Goal: Task Accomplishment & Management: Manage account settings

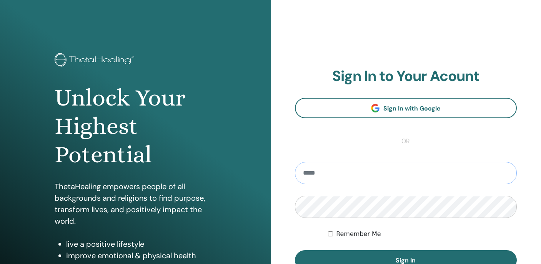
click at [405, 171] on input "email" at bounding box center [406, 173] width 222 height 22
type input "**********"
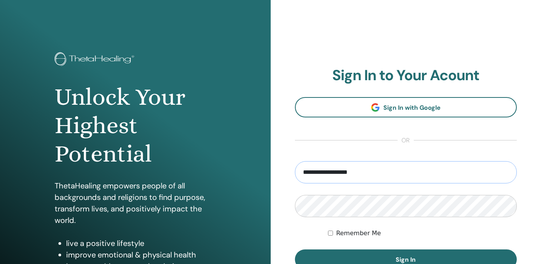
scroll to position [105, 0]
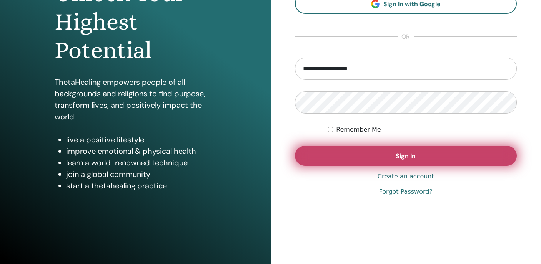
click at [397, 154] on span "Sign In" at bounding box center [406, 156] width 20 height 8
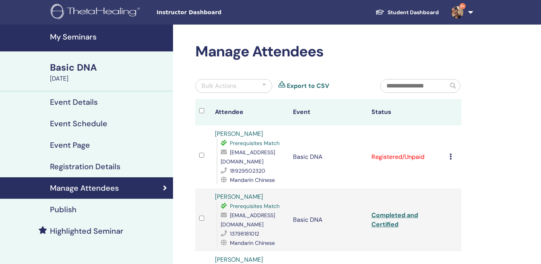
click at [450, 154] on icon at bounding box center [450, 157] width 2 height 6
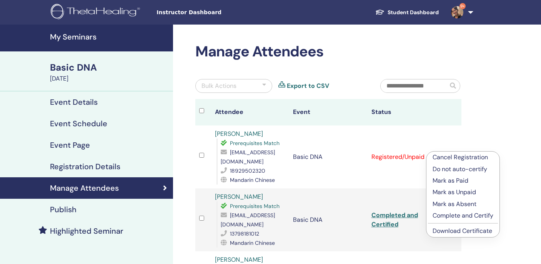
click at [456, 217] on p "Complete and Certify" at bounding box center [462, 215] width 61 height 9
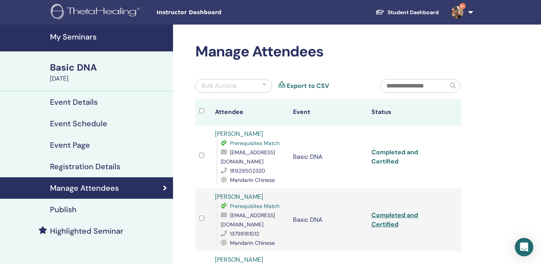
click at [410, 148] on link "Completed and Certified" at bounding box center [394, 156] width 47 height 17
click at [78, 37] on h4 "My Seminars" at bounding box center [109, 36] width 118 height 9
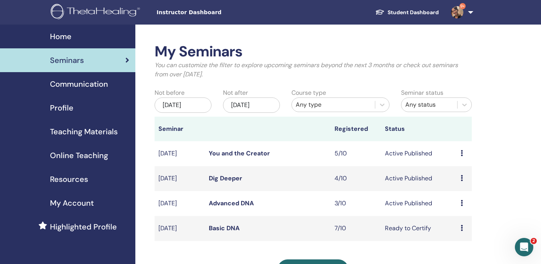
click at [246, 204] on link "Advanced DNA" at bounding box center [231, 203] width 45 height 8
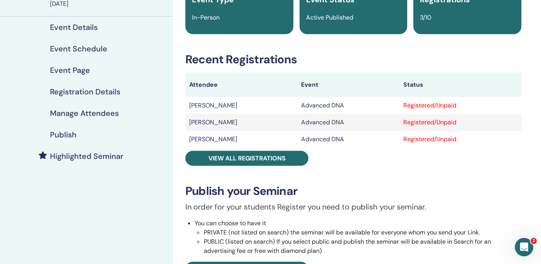
scroll to position [187, 0]
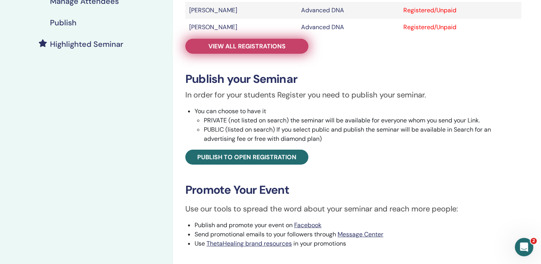
click at [244, 49] on span "View all registrations" at bounding box center [246, 46] width 77 height 8
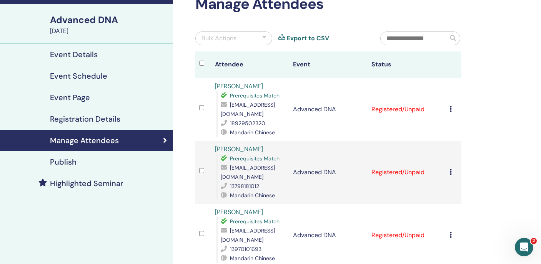
scroll to position [48, 0]
click at [264, 40] on div at bounding box center [264, 38] width 4 height 9
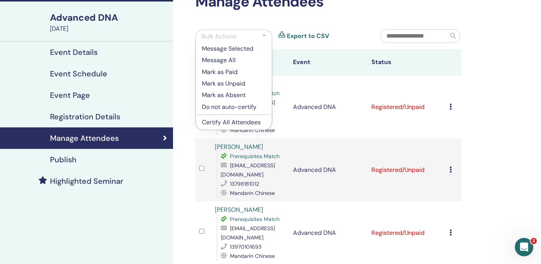
scroll to position [49, 0]
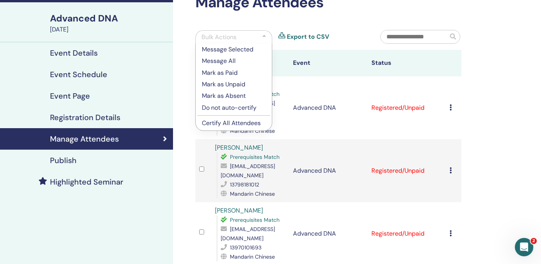
click at [370, 13] on div "Manage Attendees Bulk Actions Message Selected Message All Mark as Paid Mark as…" at bounding box center [328, 145] width 275 height 302
click at [519, 90] on div "Manage Attendees Bulk Actions Message Selected Message All Mark as Paid Mark as…" at bounding box center [353, 189] width 361 height 428
